Goal: Transaction & Acquisition: Book appointment/travel/reservation

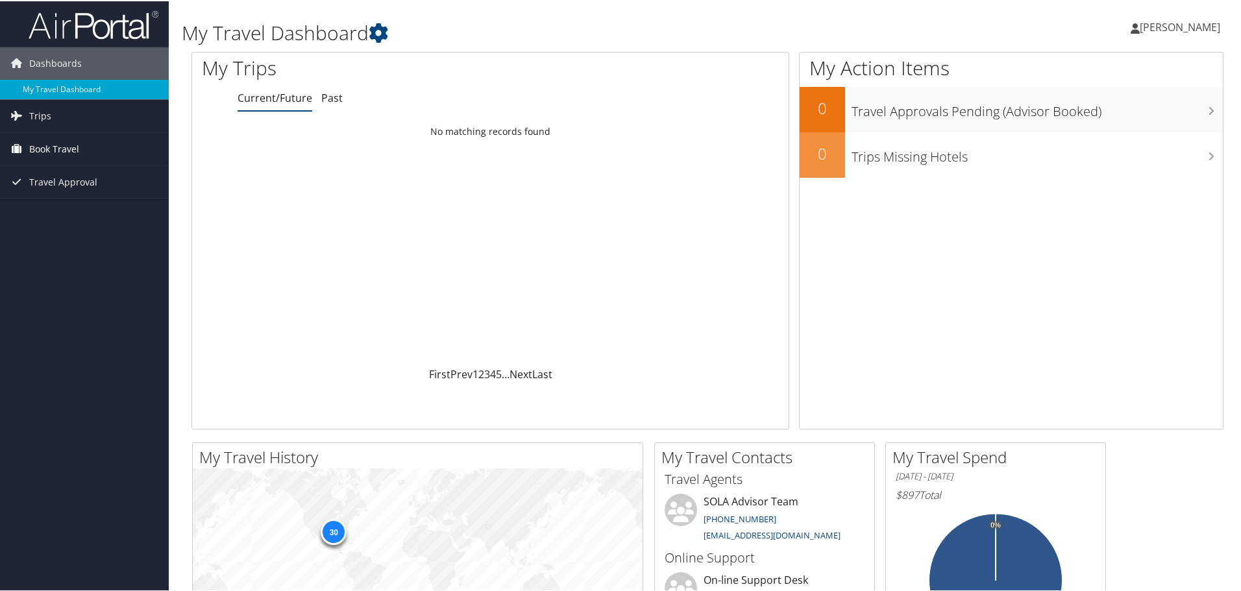
click at [43, 151] on span "Book Travel" at bounding box center [54, 148] width 50 height 32
click at [60, 193] on link "Book/Manage Online Trips" at bounding box center [84, 193] width 169 height 19
click at [75, 154] on span "Book Travel" at bounding box center [54, 148] width 50 height 32
click at [60, 195] on link "Book/Manage Online Trips" at bounding box center [84, 193] width 169 height 19
